Goal: Task Accomplishment & Management: Manage account settings

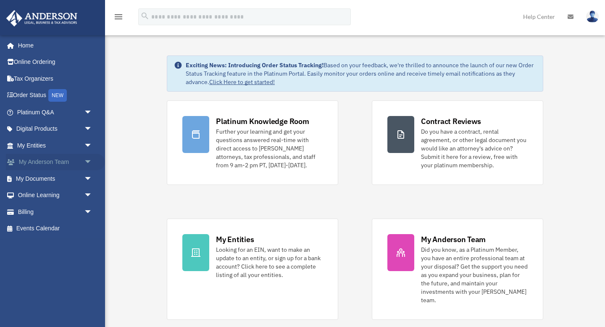
click at [89, 156] on span "arrow_drop_down" at bounding box center [92, 162] width 17 height 17
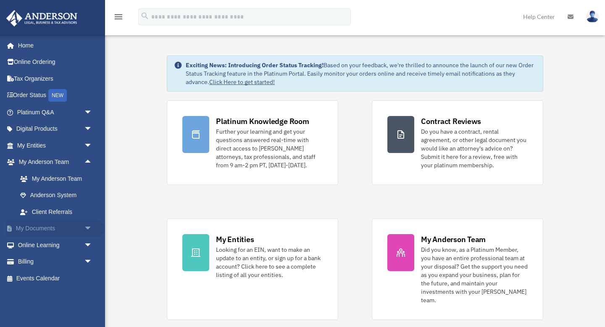
click at [85, 230] on span "arrow_drop_down" at bounding box center [92, 228] width 17 height 17
click at [32, 245] on link "Box" at bounding box center [58, 245] width 93 height 17
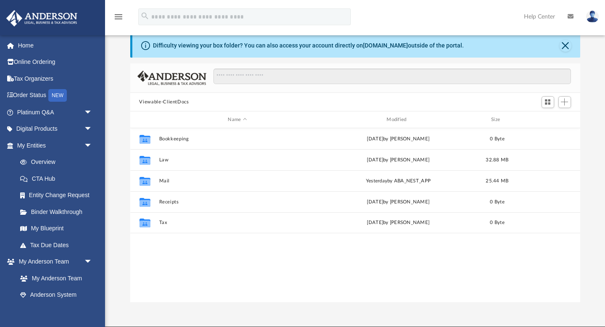
scroll to position [19, 0]
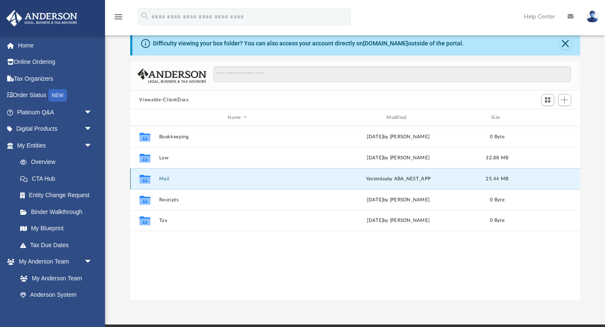
click at [165, 179] on button "Mail" at bounding box center [237, 178] width 157 height 5
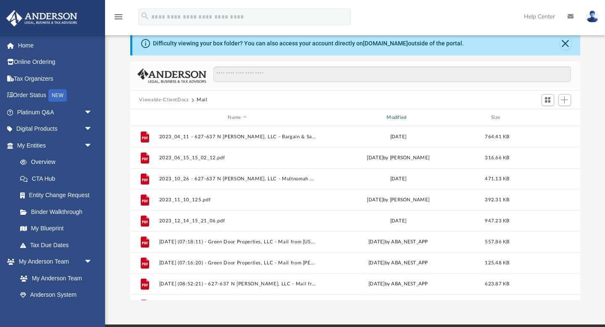
click at [404, 118] on div "Modified" at bounding box center [397, 118] width 157 height 8
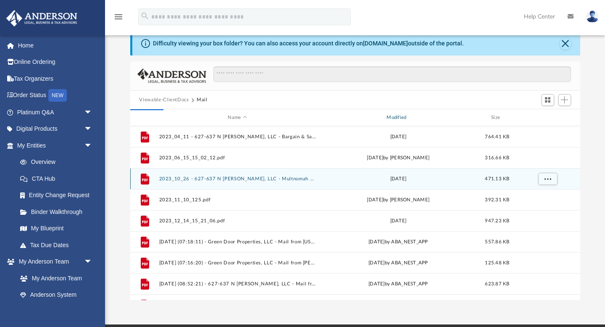
scroll to position [0, 0]
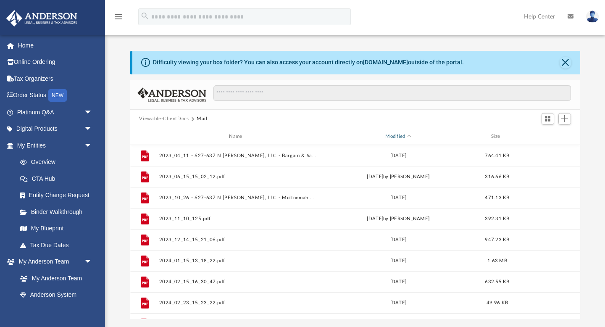
click at [394, 136] on div "Modified" at bounding box center [397, 137] width 157 height 8
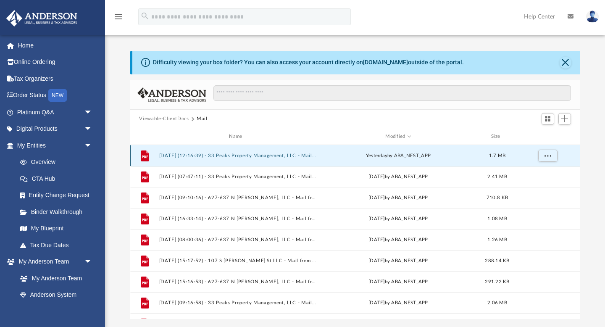
click at [278, 155] on button "[DATE] (12:16:39) - 33 Peaks Property Management, LLC - Mail.pdf" at bounding box center [237, 155] width 157 height 5
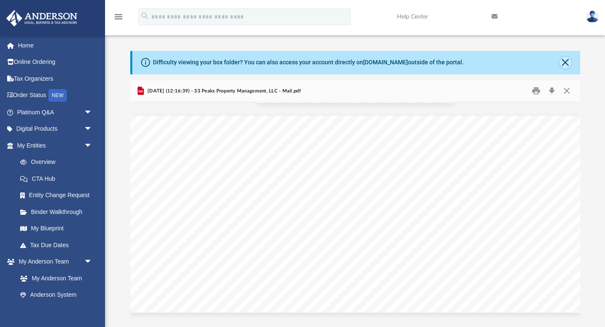
click at [564, 60] on button "Close" at bounding box center [566, 63] width 12 height 12
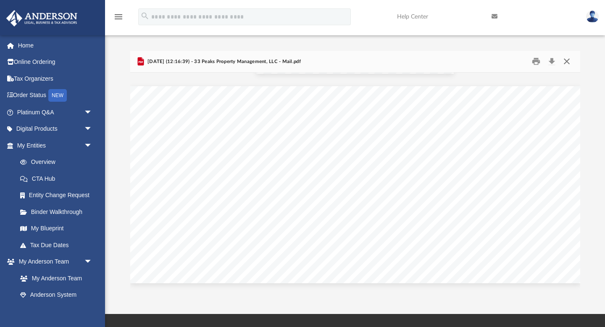
click at [562, 63] on button "Close" at bounding box center [566, 61] width 15 height 13
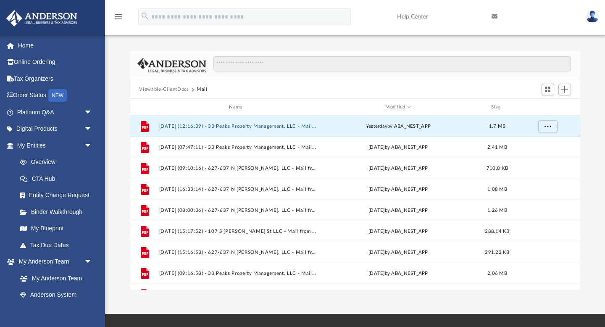
click at [591, 18] on img at bounding box center [592, 17] width 13 height 12
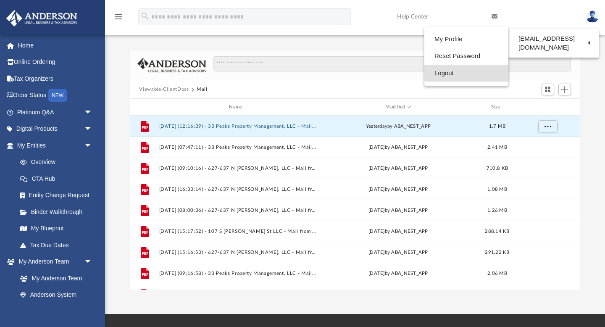
click at [441, 78] on link "Logout" at bounding box center [466, 73] width 84 height 17
